Goal: Information Seeking & Learning: Find specific fact

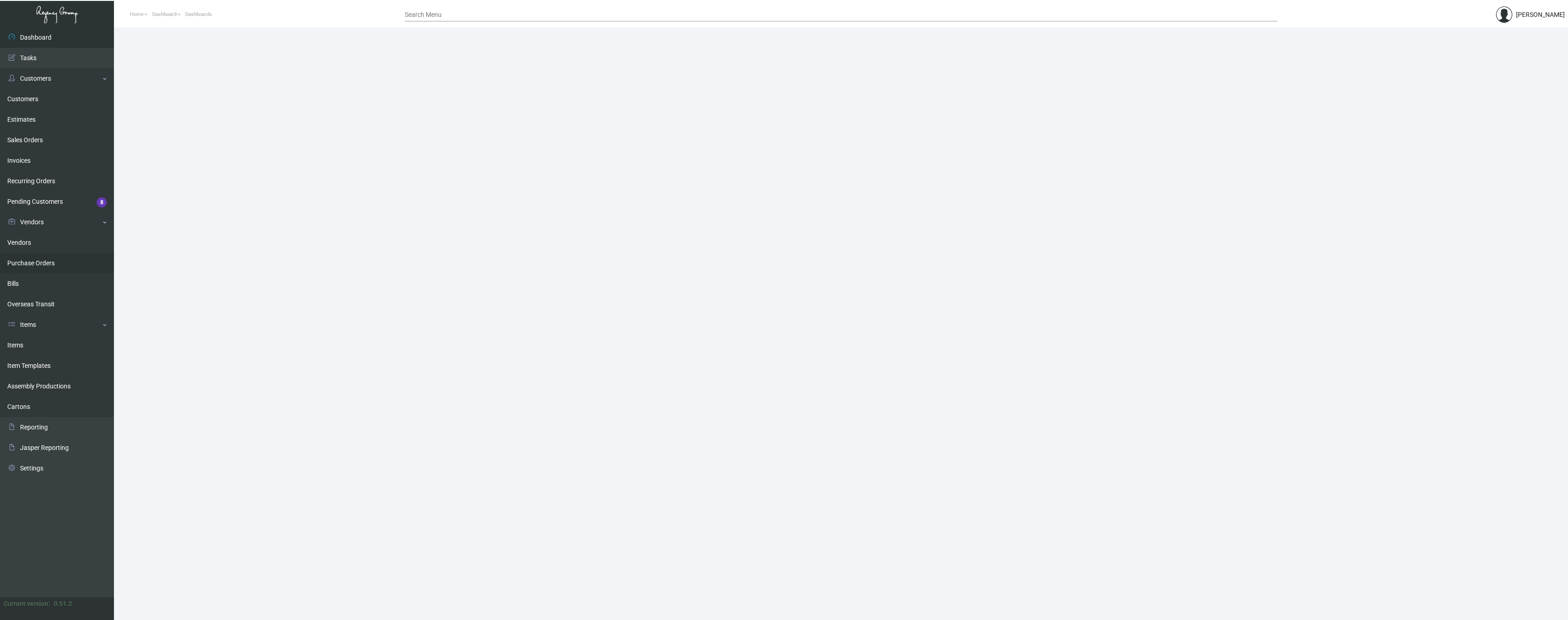
click at [40, 263] on link "Purchase Orders" at bounding box center [57, 263] width 114 height 20
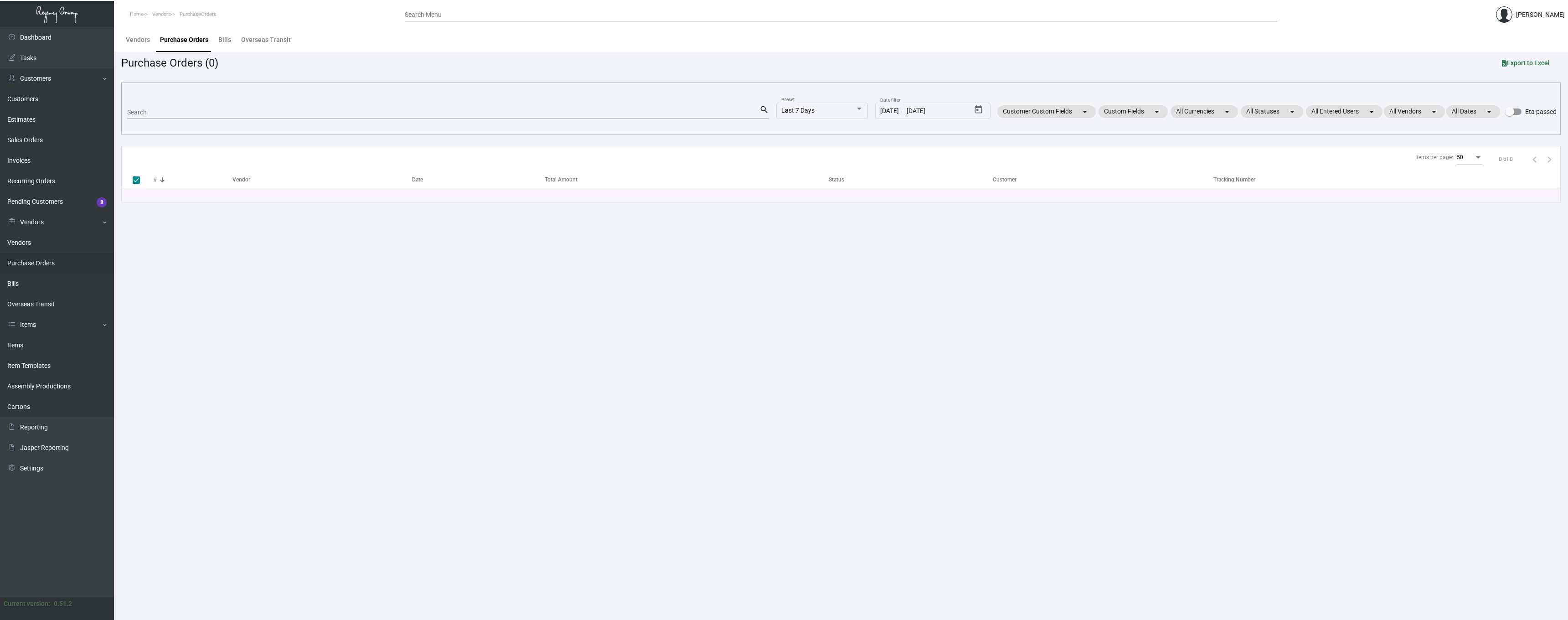
click at [175, 105] on div "Search" at bounding box center [443, 111] width 633 height 14
click at [163, 111] on input "Search" at bounding box center [443, 113] width 633 height 7
paste input "106856"
type input "106856"
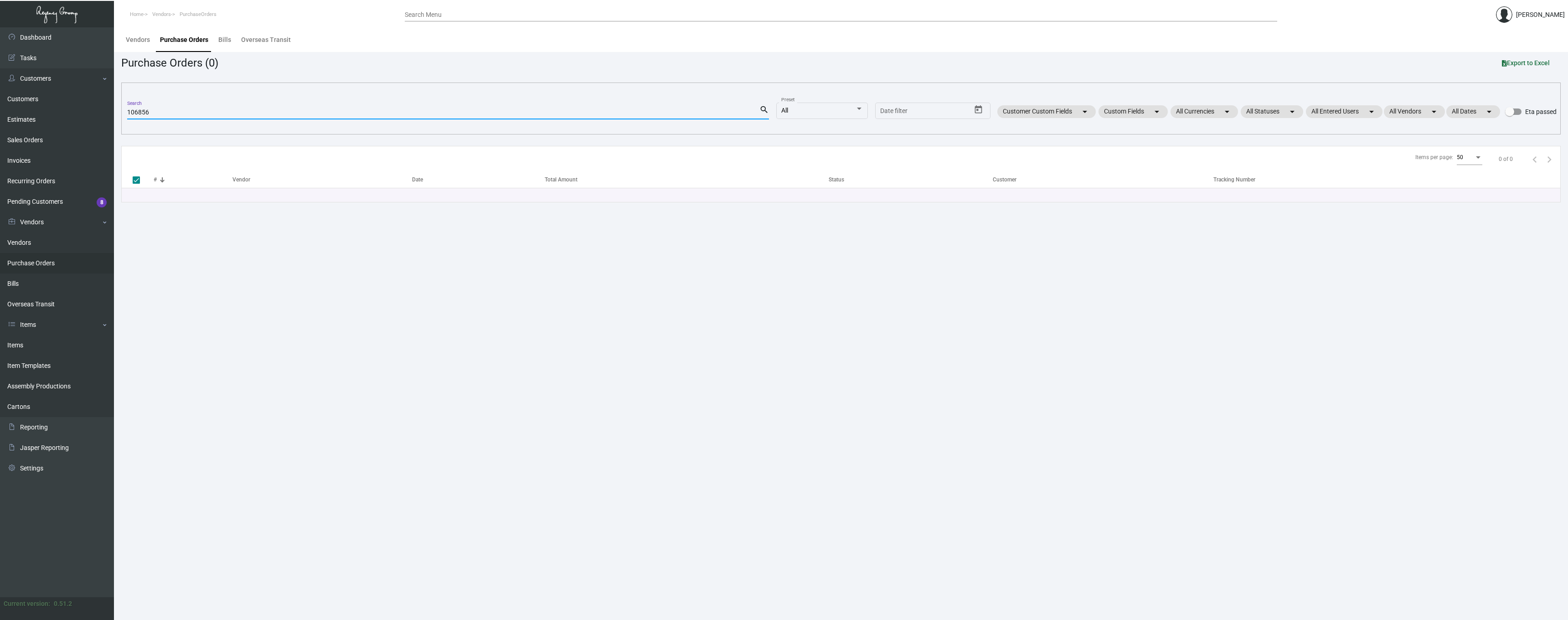
checkbox input "false"
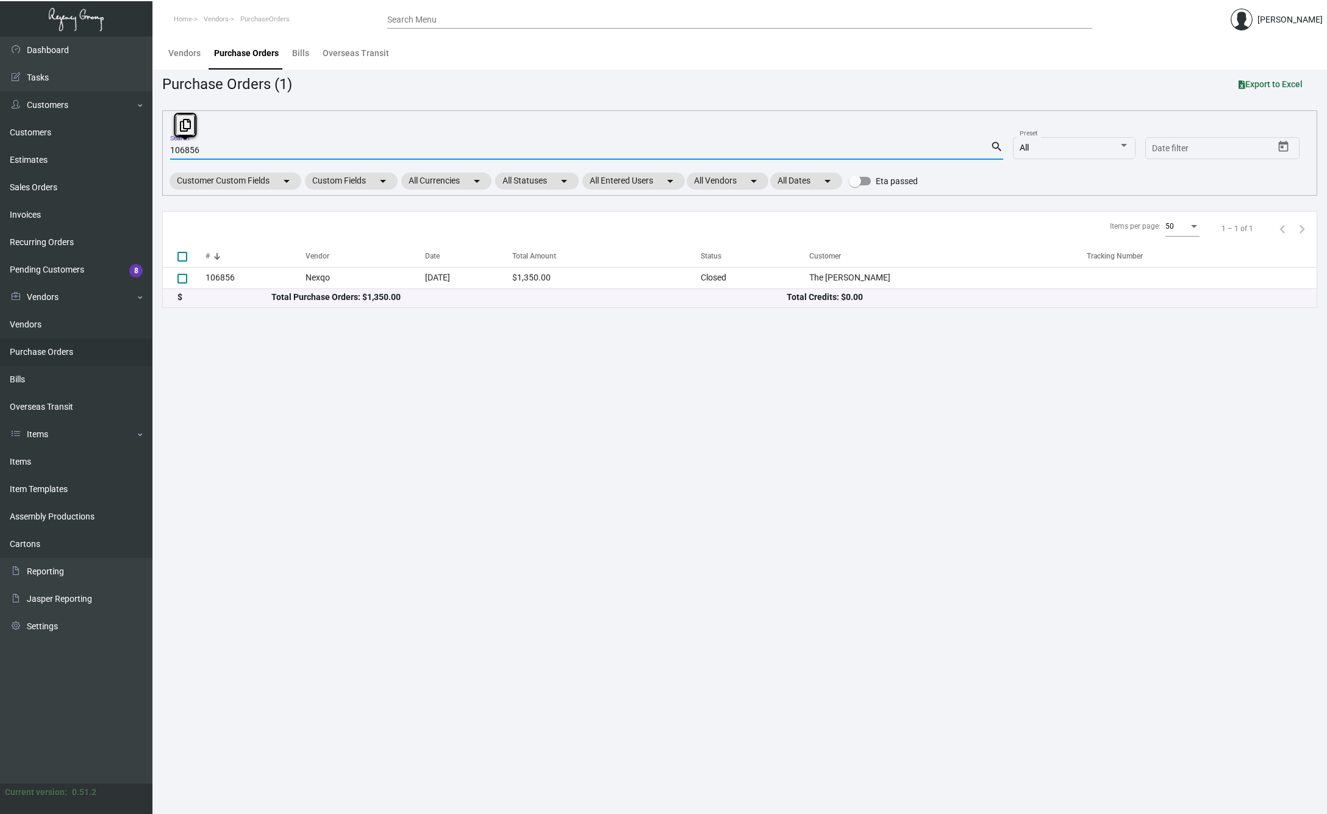
drag, startPoint x: 217, startPoint y: 149, endPoint x: 153, endPoint y: 147, distance: 64.0
click at [153, 147] on main "Vendors Purchase Orders Bills Overseas Transit Purchase Orders (1) Export to Ex…" at bounding box center [739, 425] width 1174 height 777
paste input "99089"
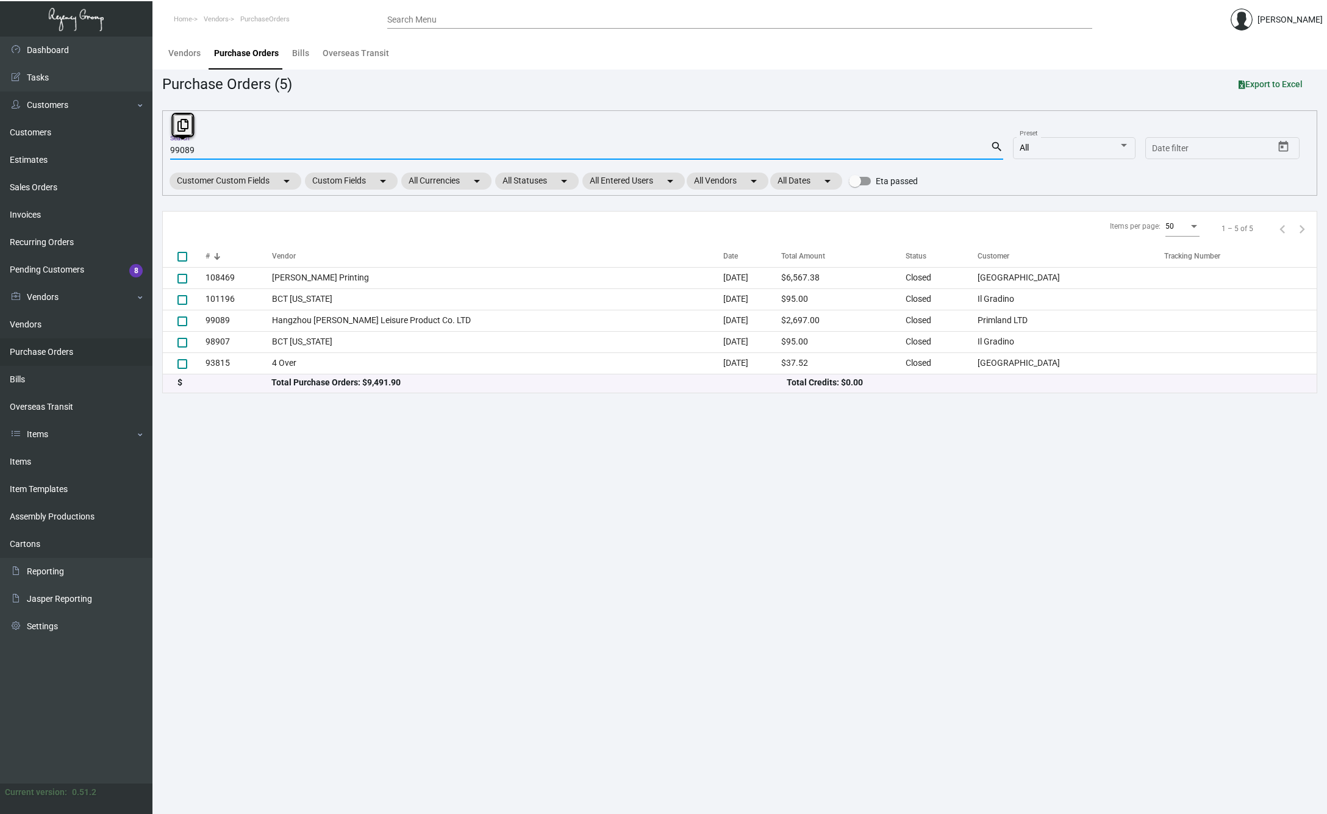
drag, startPoint x: 219, startPoint y: 148, endPoint x: 168, endPoint y: 138, distance: 52.1
click at [168, 138] on div "99089 Search search All Preset Start date – Date filter Customer Custom Fields …" at bounding box center [739, 152] width 1155 height 85
paste input "103196"
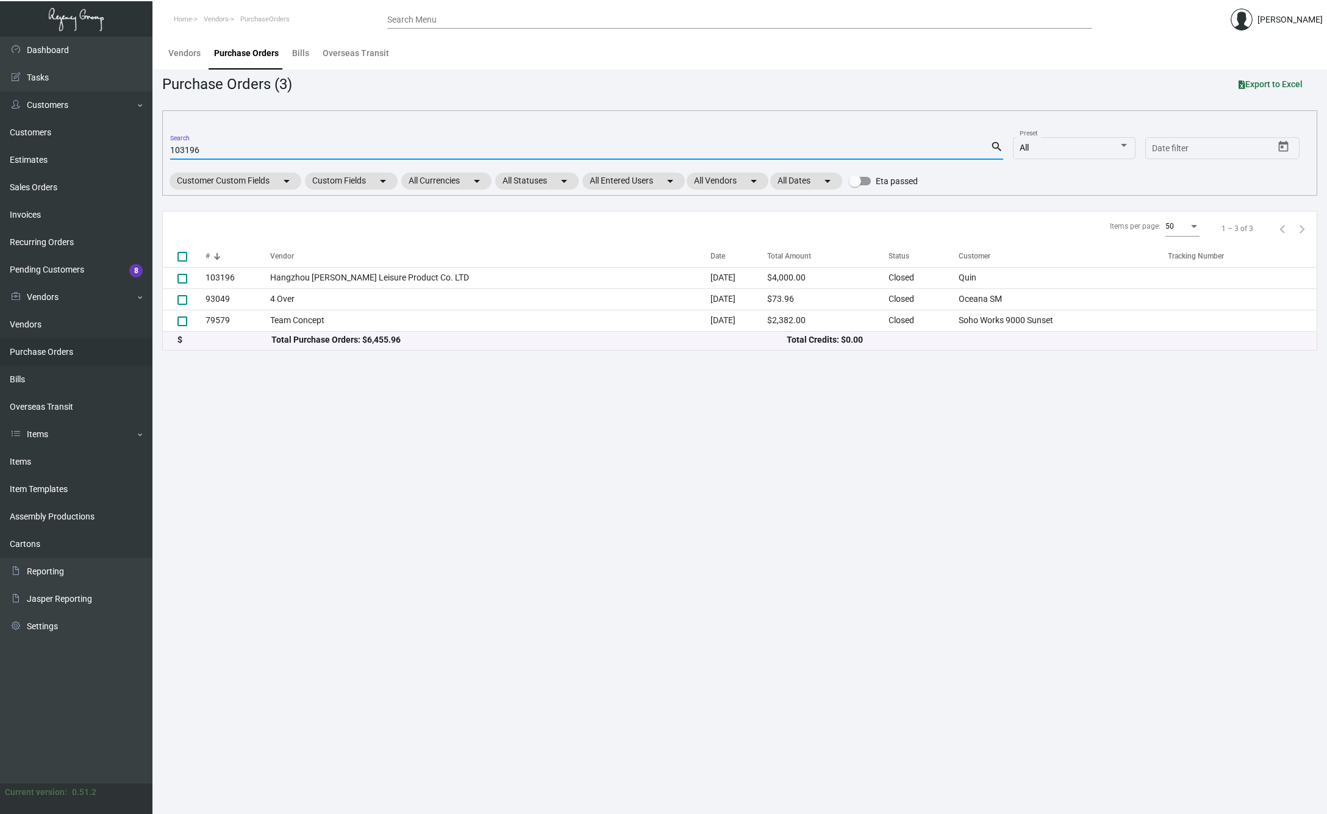
type input "103196"
click at [233, 457] on main "Vendors Purchase Orders Bills Overseas Transit Purchase Orders (3) Export to Ex…" at bounding box center [739, 425] width 1174 height 777
click at [22, 460] on link "Items" at bounding box center [76, 461] width 152 height 27
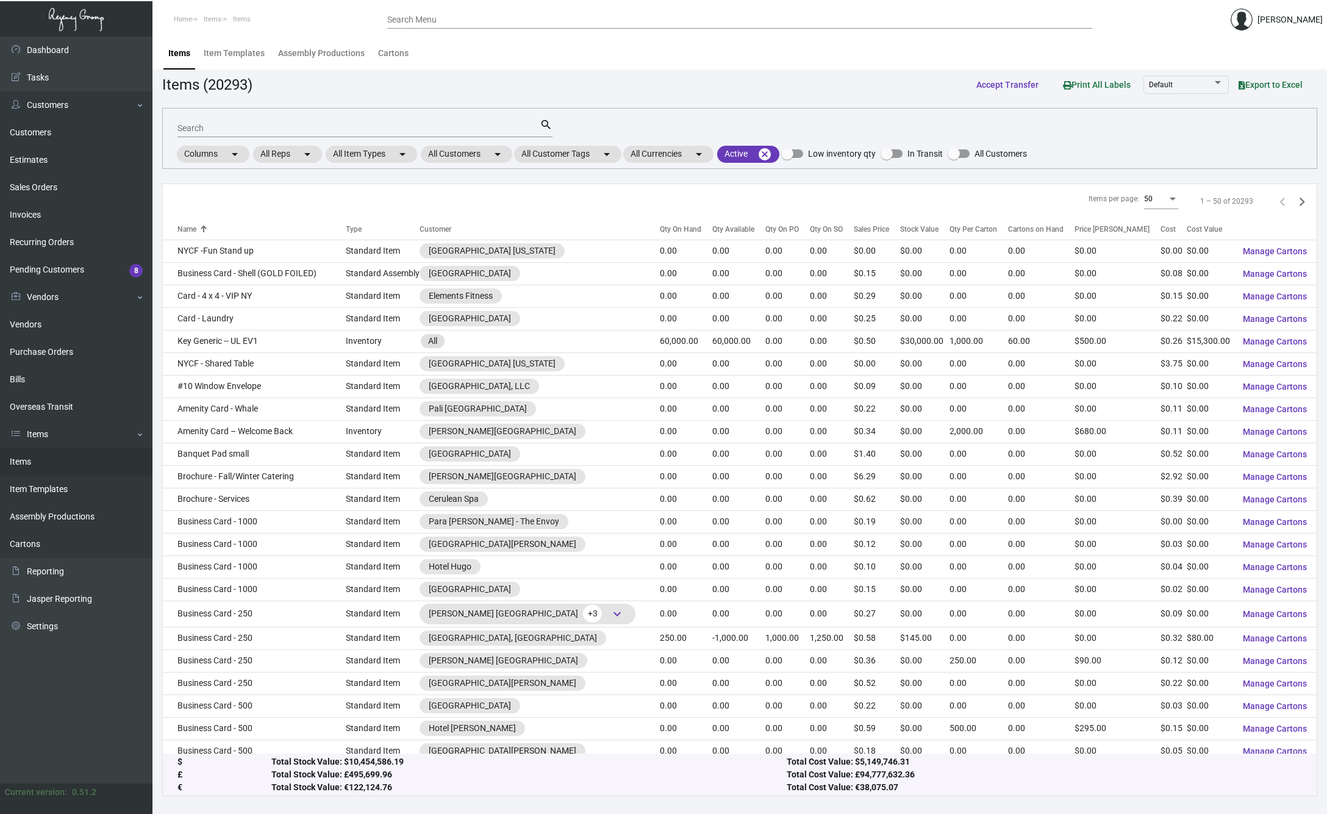
click at [216, 126] on input "Search" at bounding box center [358, 129] width 362 height 10
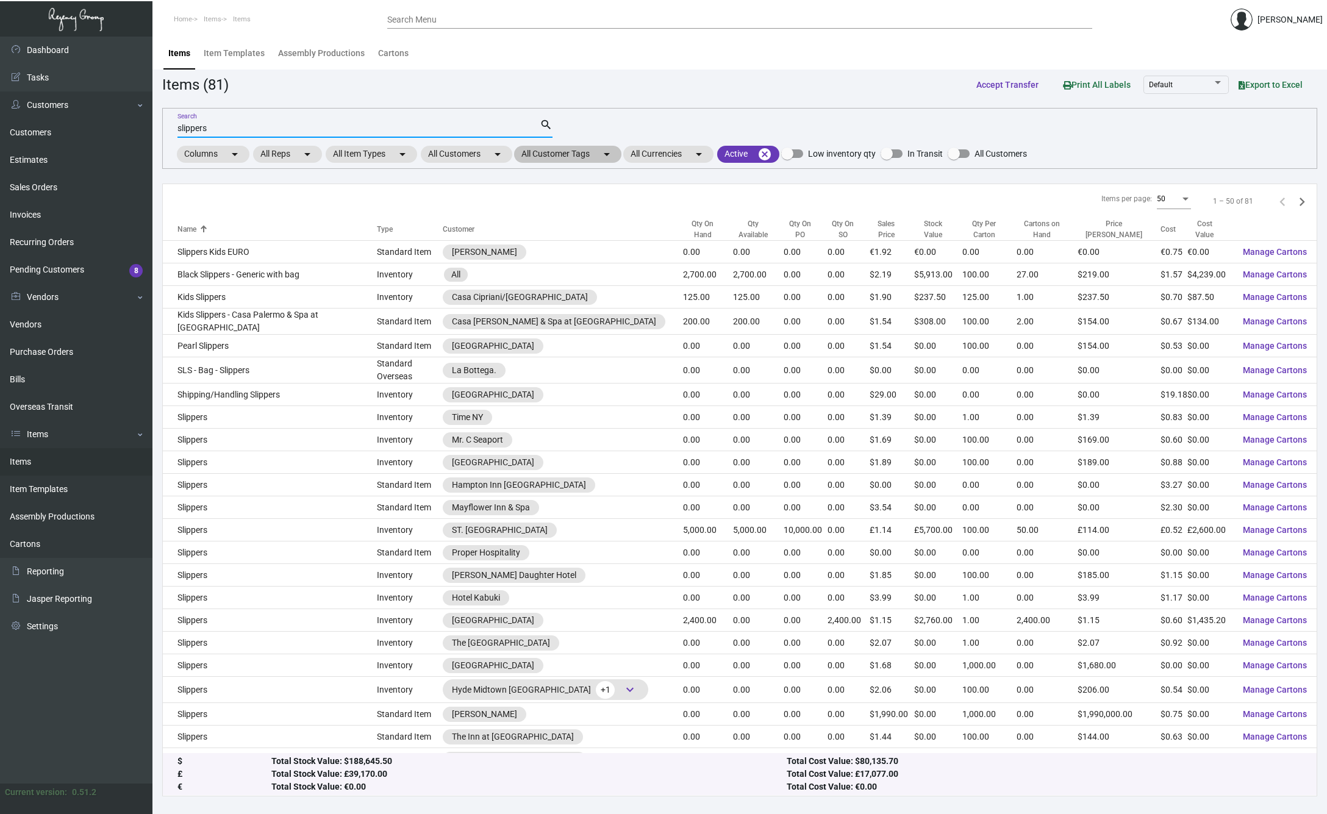
type input "slippers"
click at [604, 154] on mat-icon "arrow_drop_down" at bounding box center [606, 154] width 15 height 15
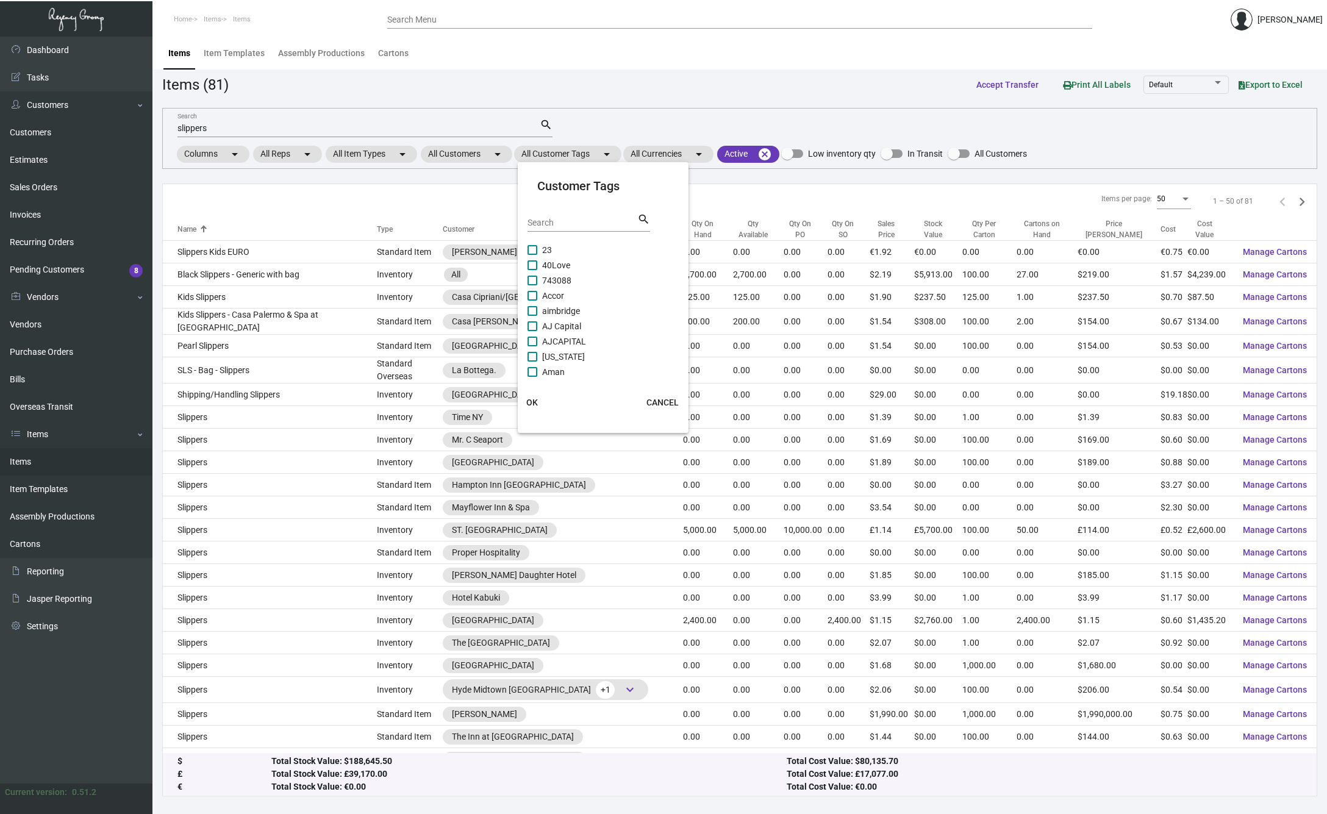
click at [501, 153] on div at bounding box center [663, 407] width 1327 height 814
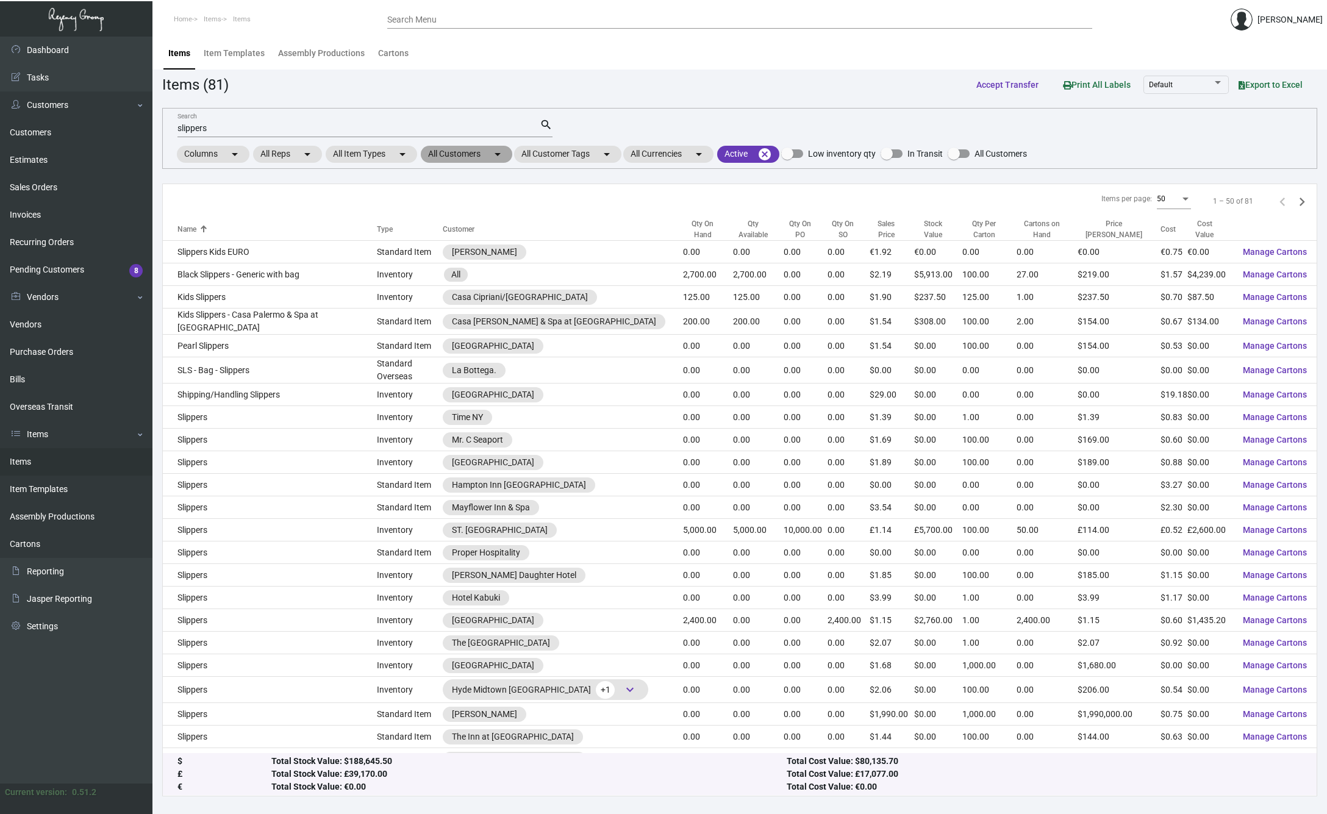
click at [501, 153] on mat-icon "arrow_drop_down" at bounding box center [497, 154] width 15 height 15
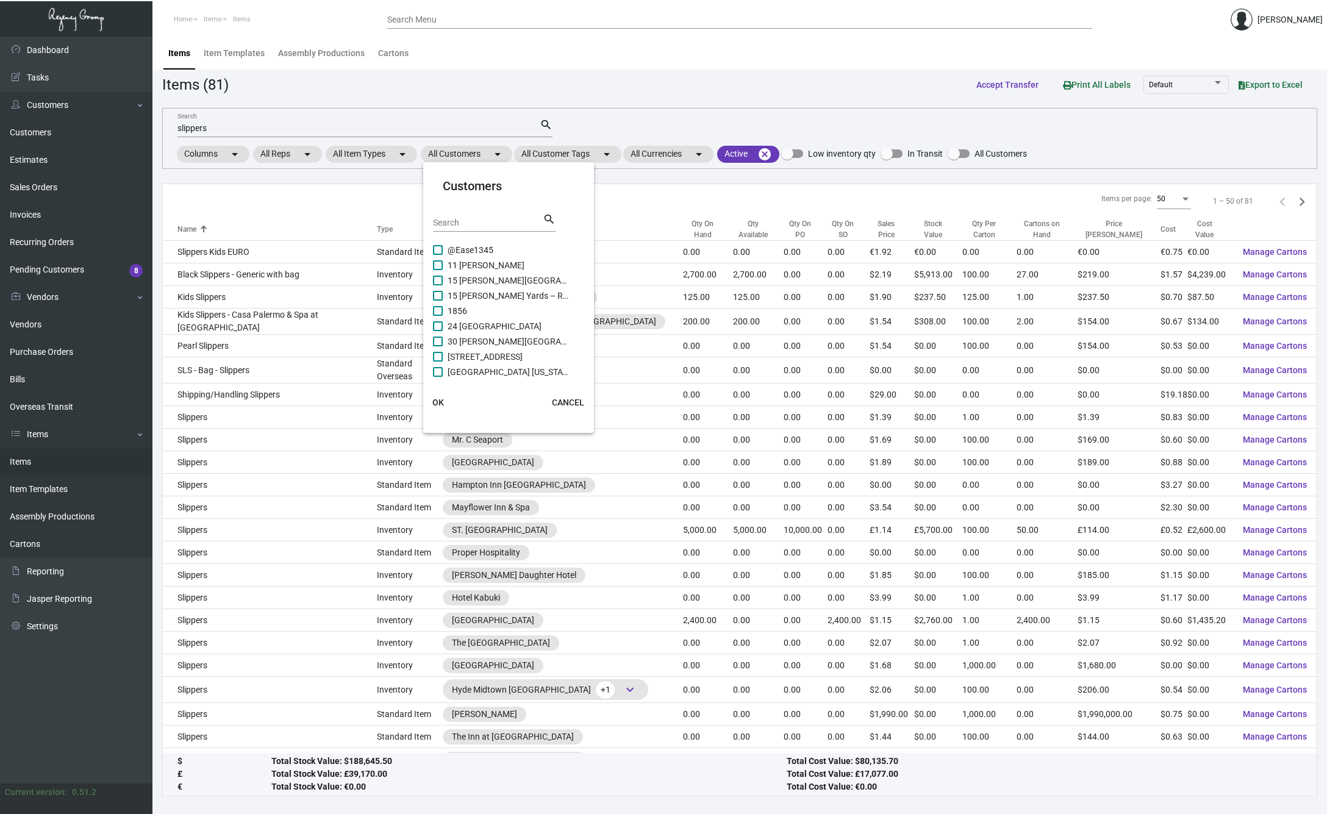
click at [487, 226] on input "Search" at bounding box center [488, 223] width 110 height 10
type input "[PERSON_NAME]"
click at [438, 371] on span at bounding box center [438, 372] width 10 height 10
click at [438, 377] on input "[PERSON_NAME] [PERSON_NAME]" at bounding box center [437, 377] width 1 height 1
checkbox input "true"
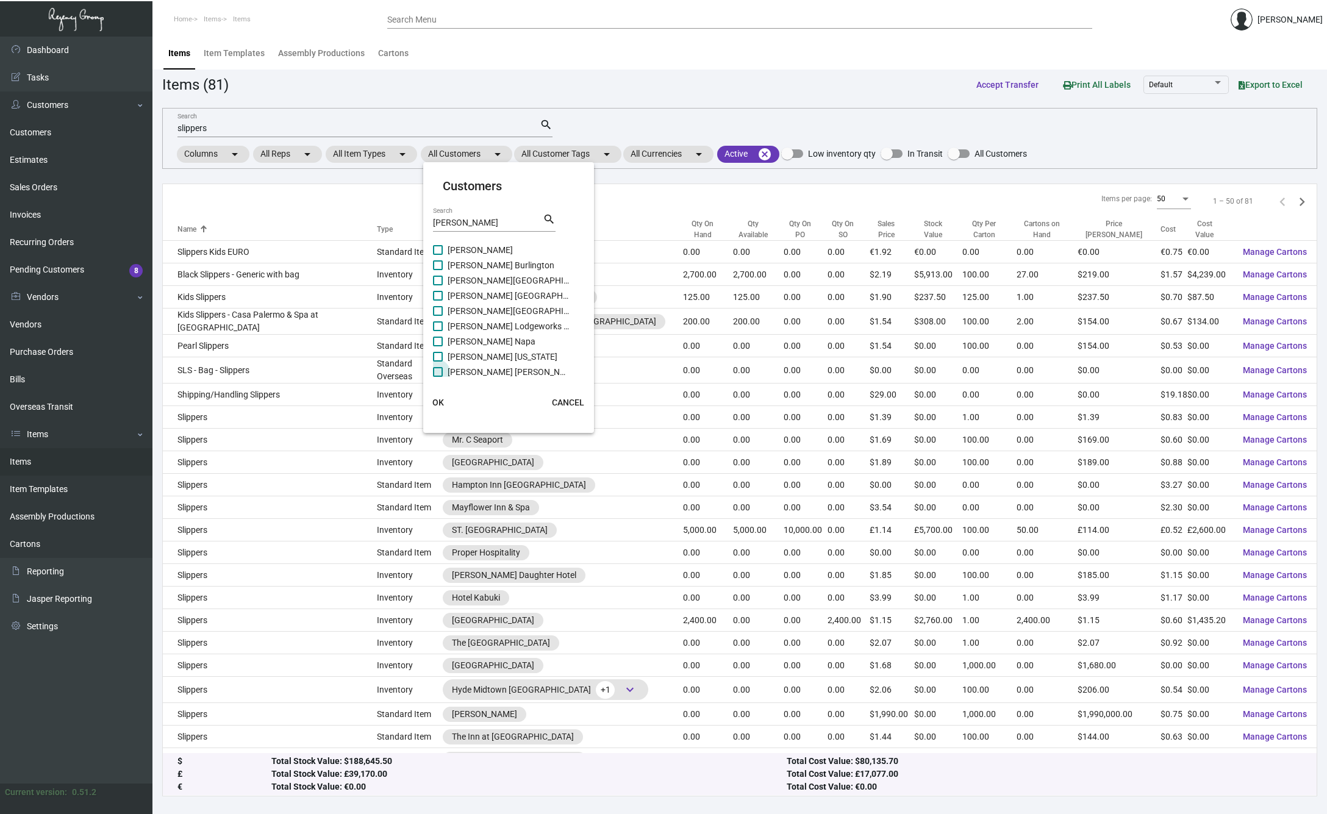
scroll to position [18, 0]
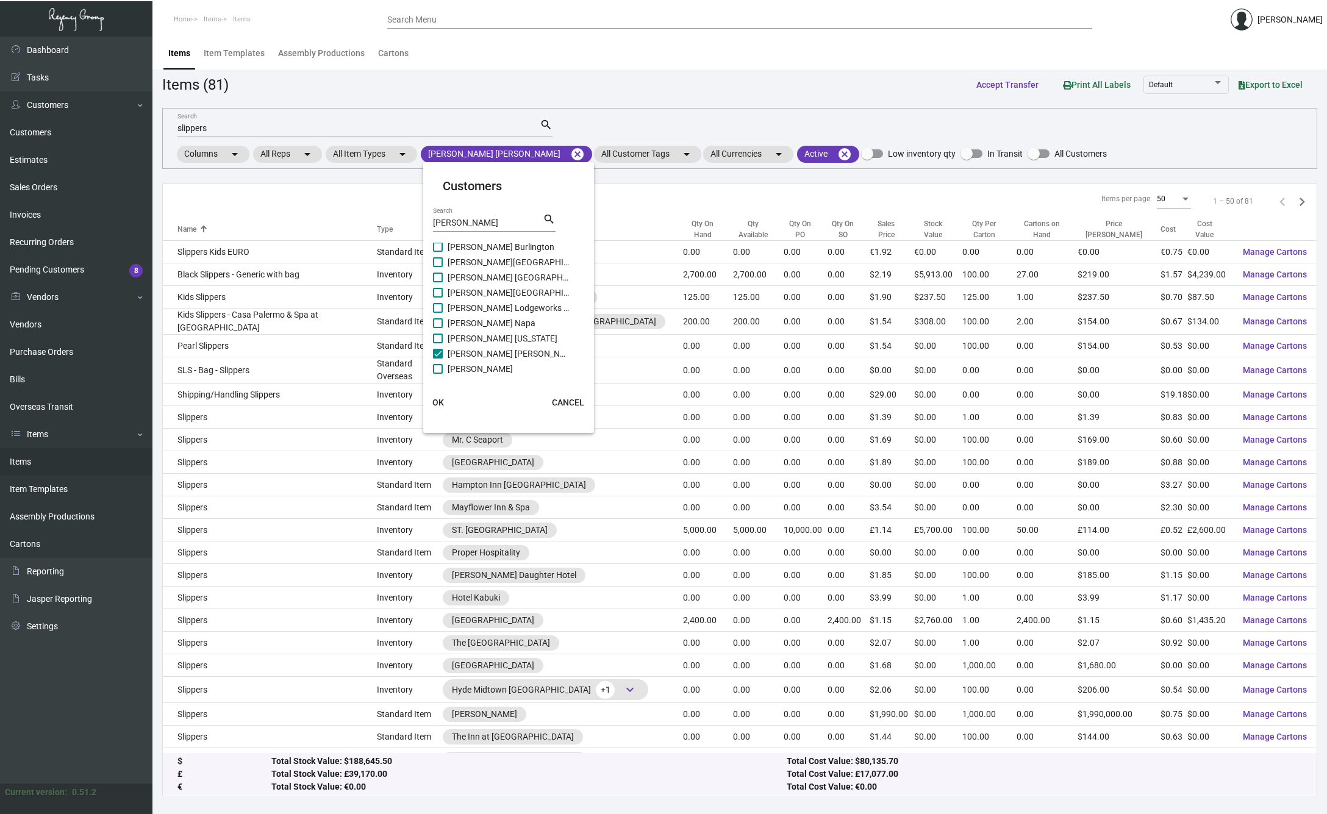
click at [438, 365] on span at bounding box center [438, 369] width 10 height 10
click at [438, 374] on input "[PERSON_NAME]" at bounding box center [437, 374] width 1 height 1
checkbox input "true"
click at [438, 337] on span at bounding box center [438, 338] width 10 height 10
click at [438, 343] on input "[PERSON_NAME] [US_STATE]" at bounding box center [437, 343] width 1 height 1
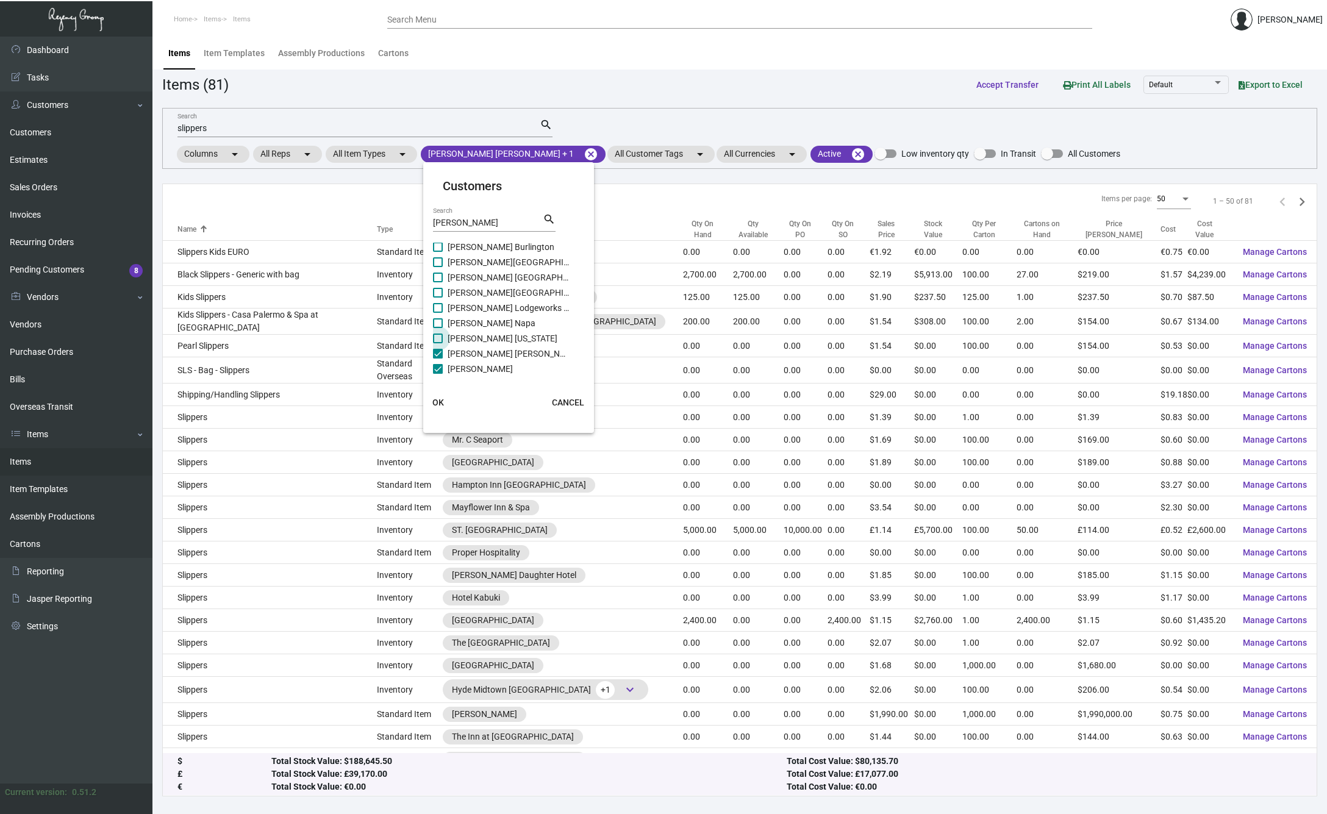
checkbox input "true"
click at [438, 323] on span at bounding box center [438, 323] width 10 height 10
click at [438, 328] on input "[PERSON_NAME] Napa" at bounding box center [437, 328] width 1 height 1
checkbox input "true"
click at [438, 308] on span at bounding box center [438, 308] width 10 height 10
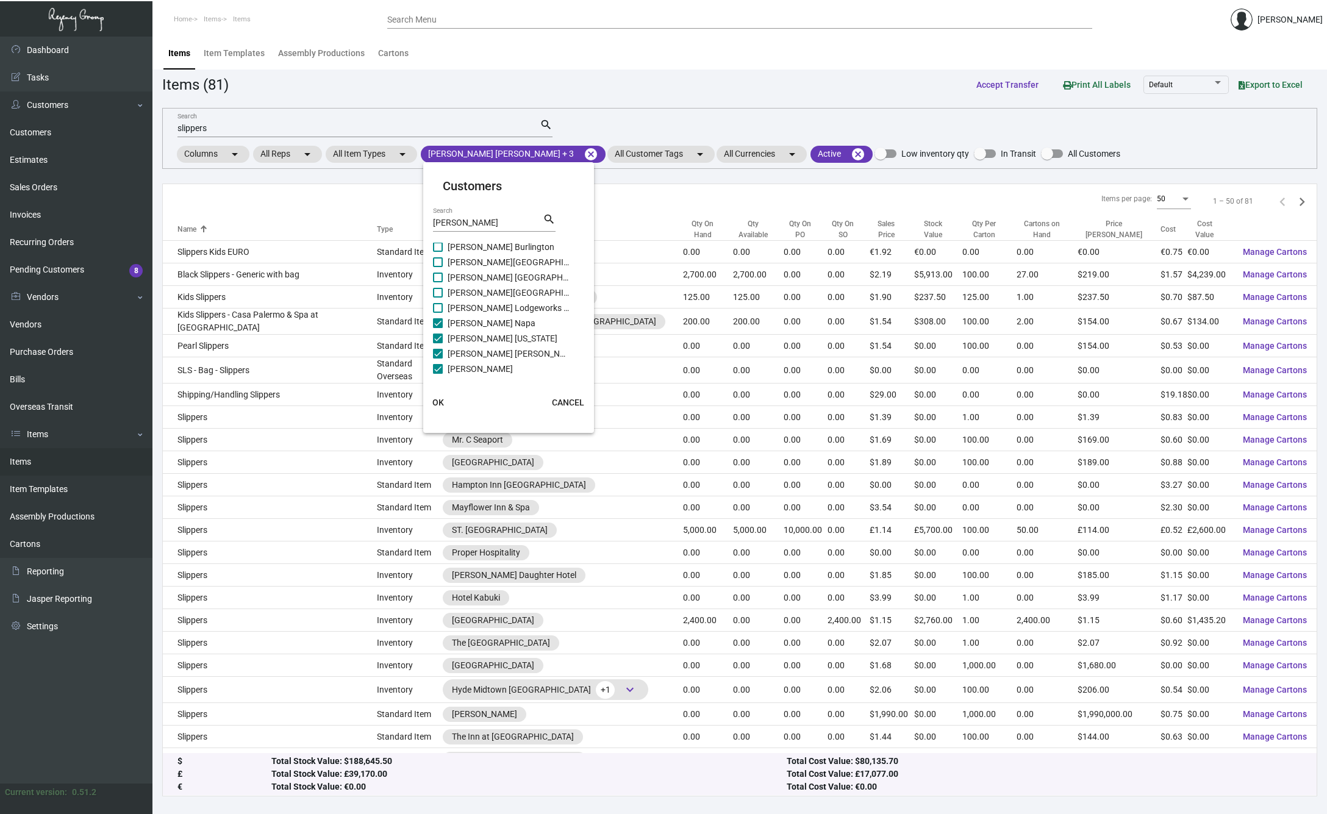
click at [438, 313] on input "[PERSON_NAME] Lodgeworks Partners" at bounding box center [437, 313] width 1 height 1
checkbox input "true"
click at [441, 293] on span at bounding box center [438, 293] width 10 height 10
click at [438, 298] on input "[PERSON_NAME][GEOGRAPHIC_DATA]" at bounding box center [437, 298] width 1 height 1
checkbox input "true"
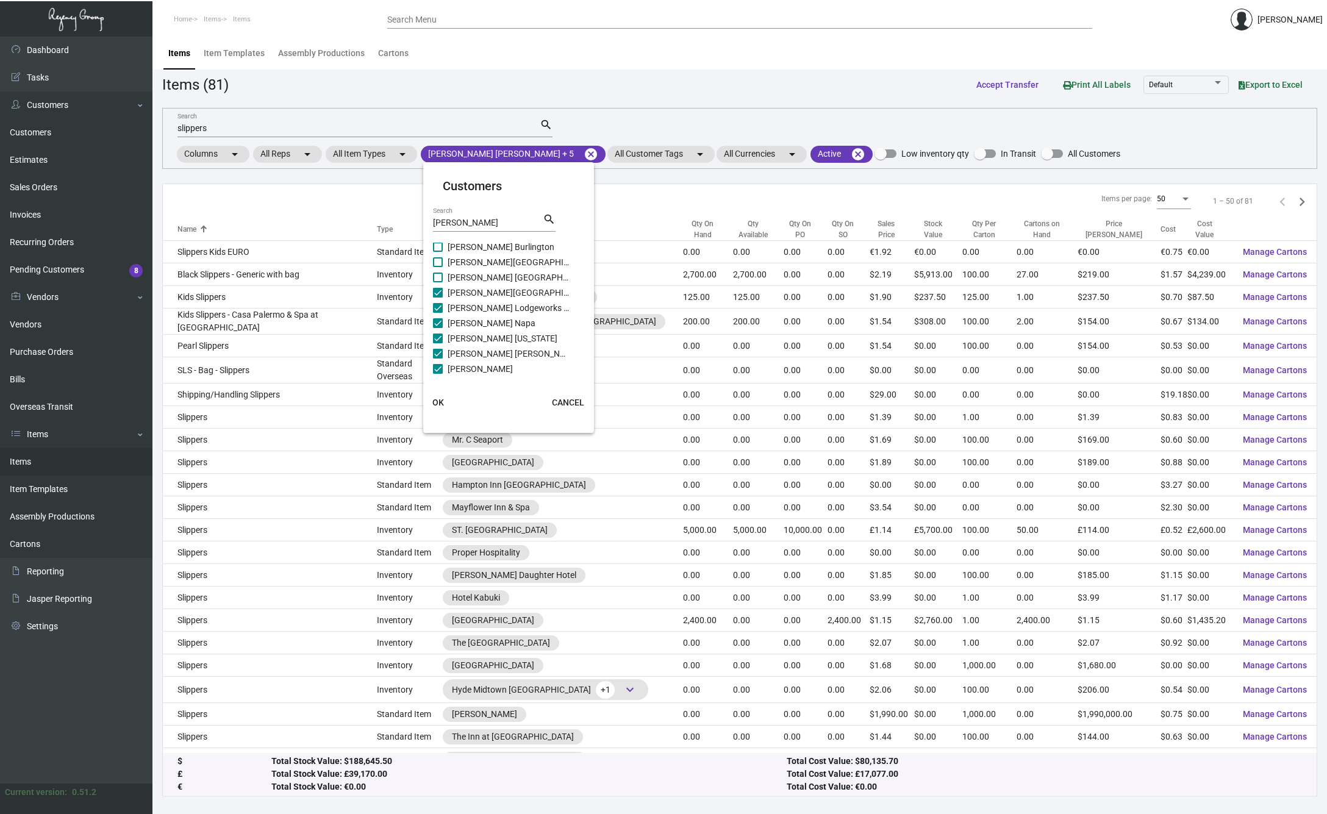
click at [439, 277] on span at bounding box center [438, 278] width 10 height 10
click at [438, 282] on input "[PERSON_NAME] [GEOGRAPHIC_DATA]" at bounding box center [437, 282] width 1 height 1
checkbox input "true"
click at [438, 265] on span at bounding box center [438, 262] width 10 height 10
click at [438, 267] on input "[PERSON_NAME][GEOGRAPHIC_DATA]" at bounding box center [437, 267] width 1 height 1
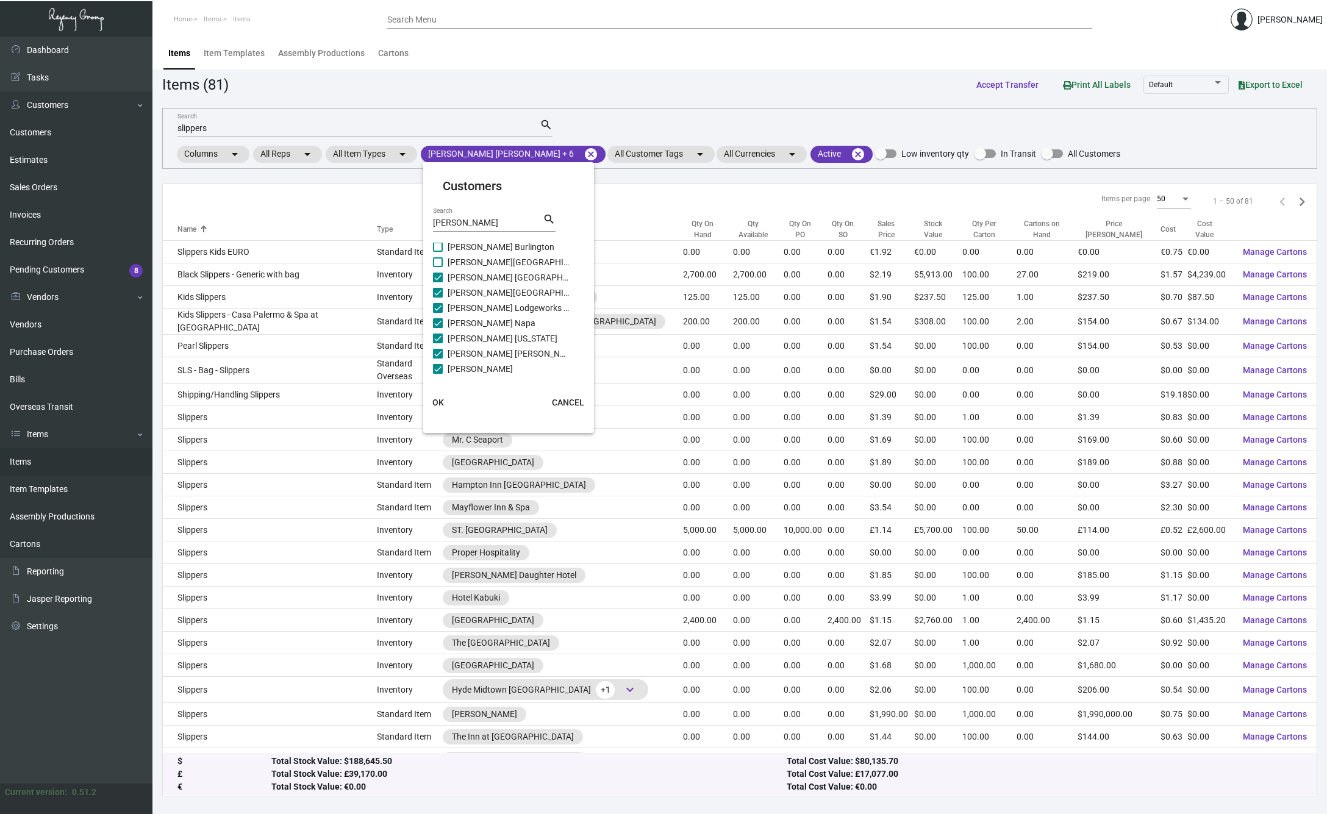
checkbox input "true"
click at [438, 250] on span at bounding box center [438, 247] width 10 height 10
click at [438, 252] on input "[PERSON_NAME] Burlington" at bounding box center [437, 252] width 1 height 1
checkbox input "true"
click at [436, 401] on span "OK" at bounding box center [438, 403] width 12 height 10
